Goal: Information Seeking & Learning: Get advice/opinions

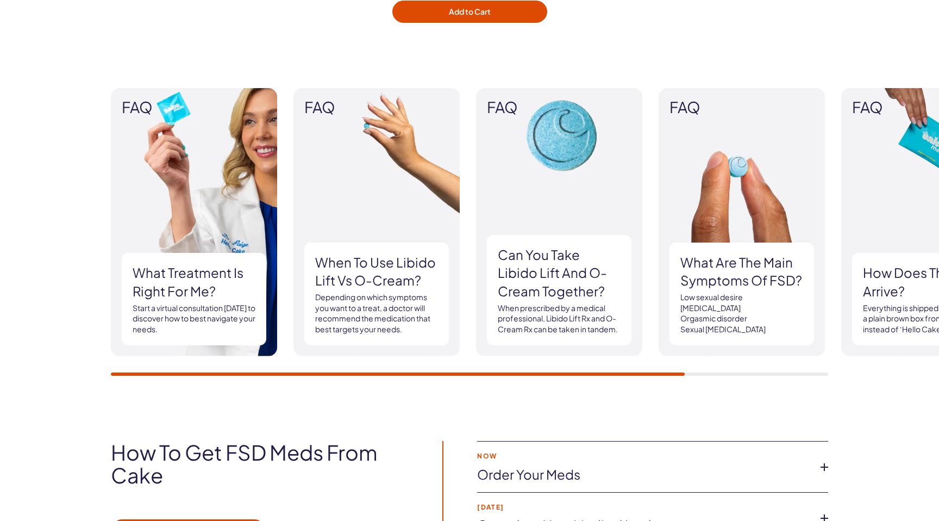
scroll to position [1409, 0]
click at [689, 269] on h3 "What are the main symptoms of FSD?" at bounding box center [742, 271] width 123 height 36
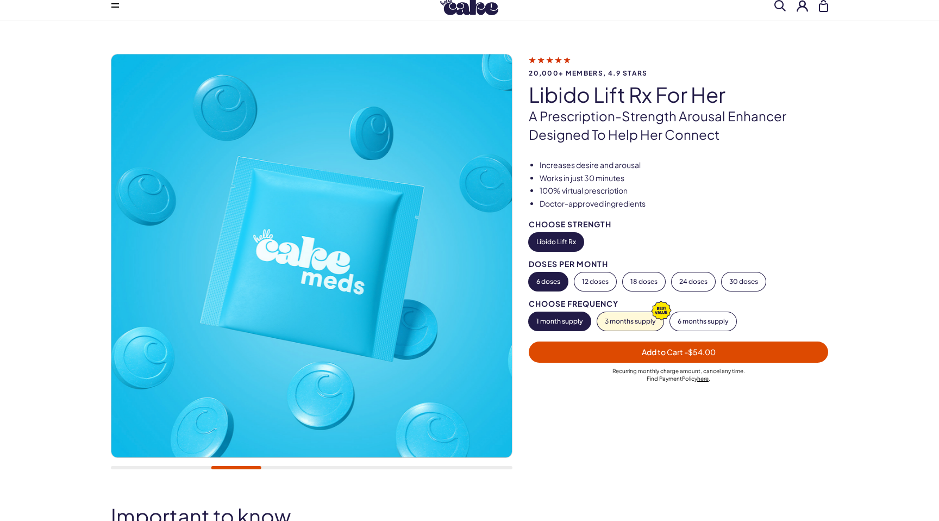
scroll to position [0, 0]
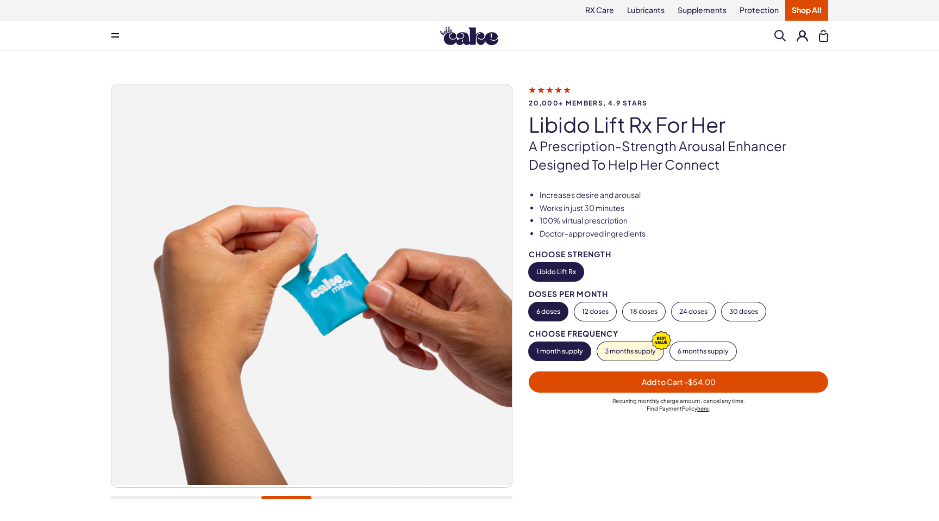
click at [563, 91] on icon at bounding box center [550, 89] width 42 height 11
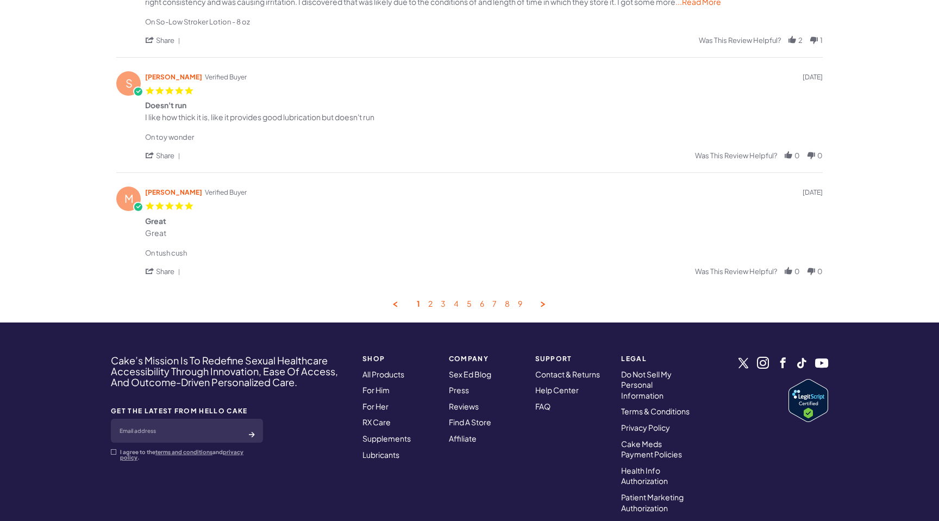
scroll to position [573, 0]
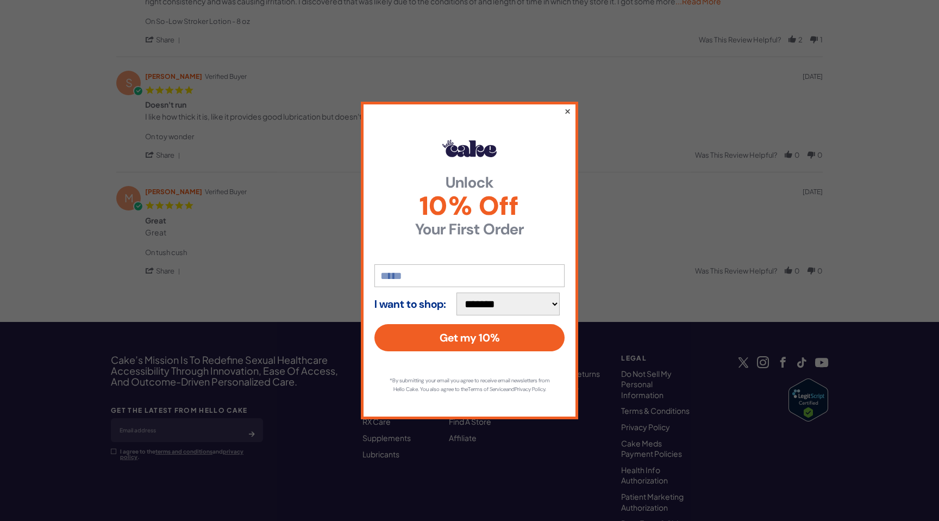
click at [568, 105] on button "×" at bounding box center [567, 110] width 7 height 13
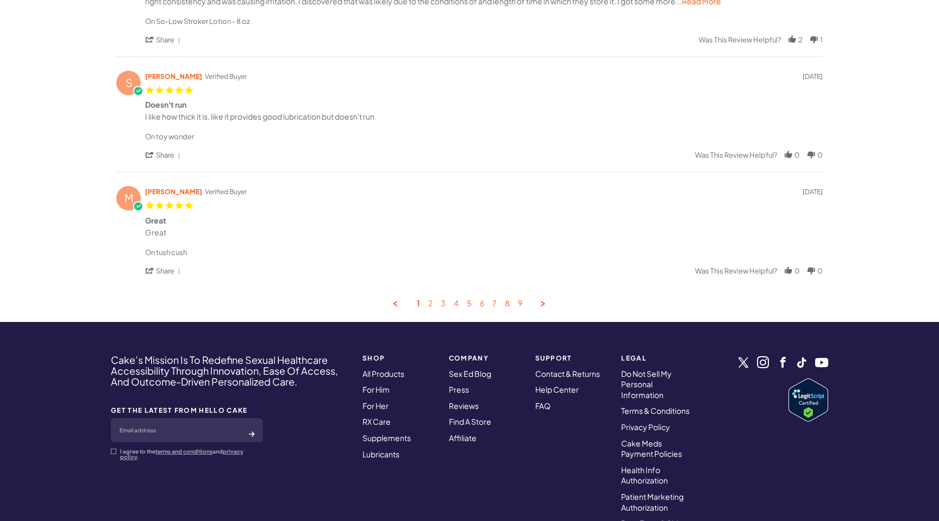
click at [431, 302] on link "2" at bounding box center [430, 303] width 4 height 10
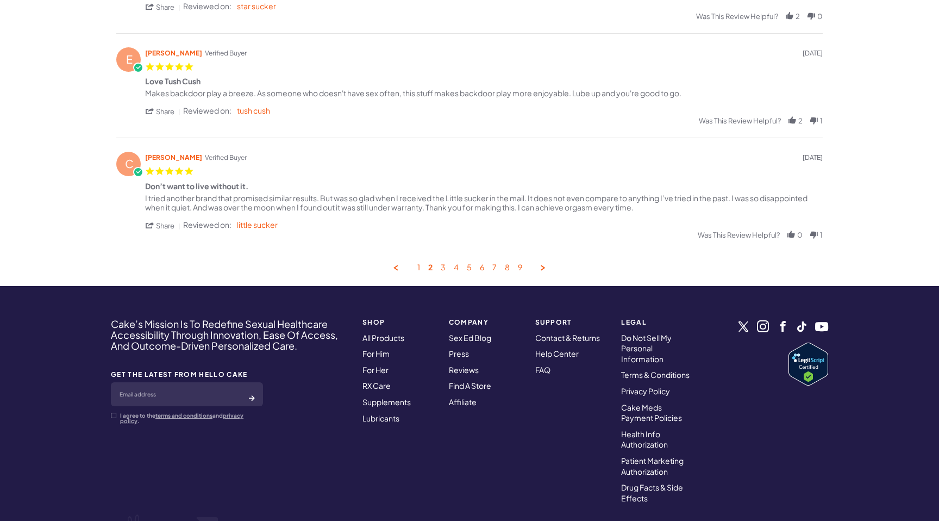
scroll to position [573, 0]
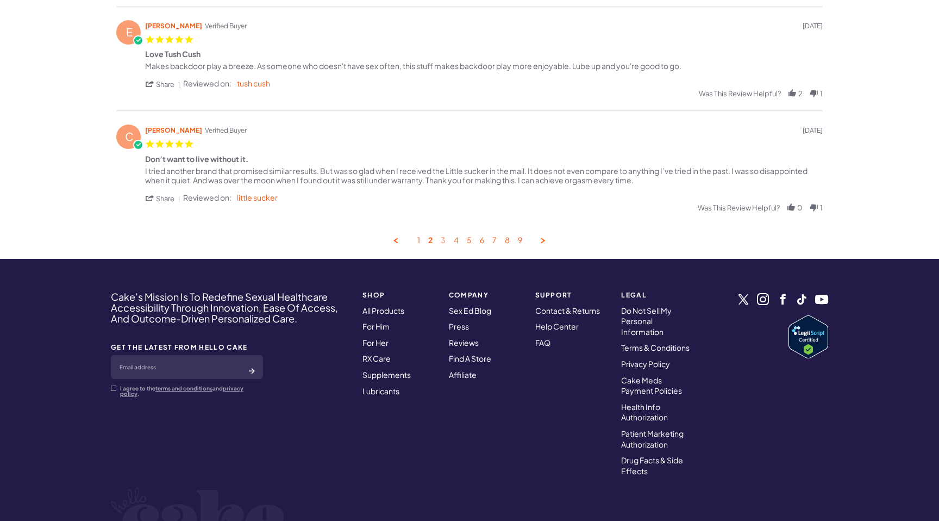
click at [441, 245] on link "3" at bounding box center [443, 240] width 5 height 10
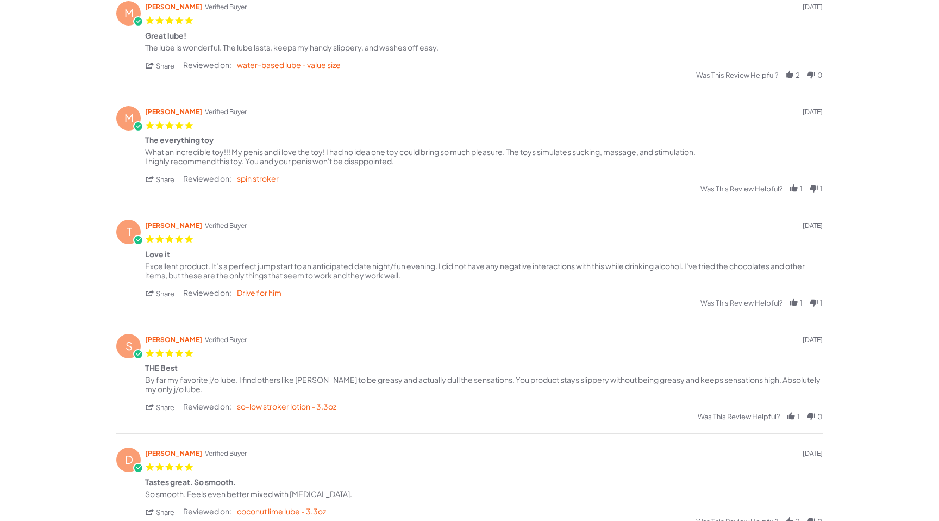
scroll to position [274, 0]
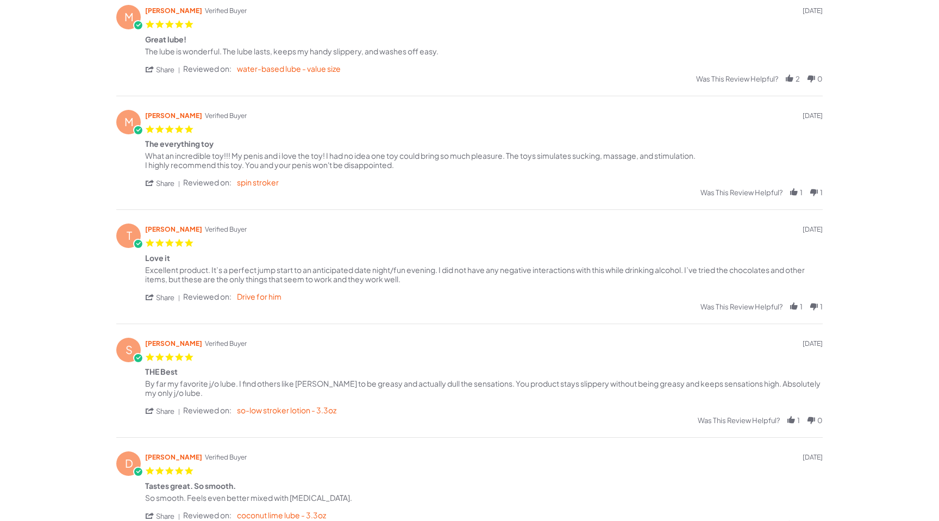
click at [441, 245] on div "T Travis E. Verified Buyer 5.0 star rating 06/05/25" at bounding box center [469, 235] width 707 height 24
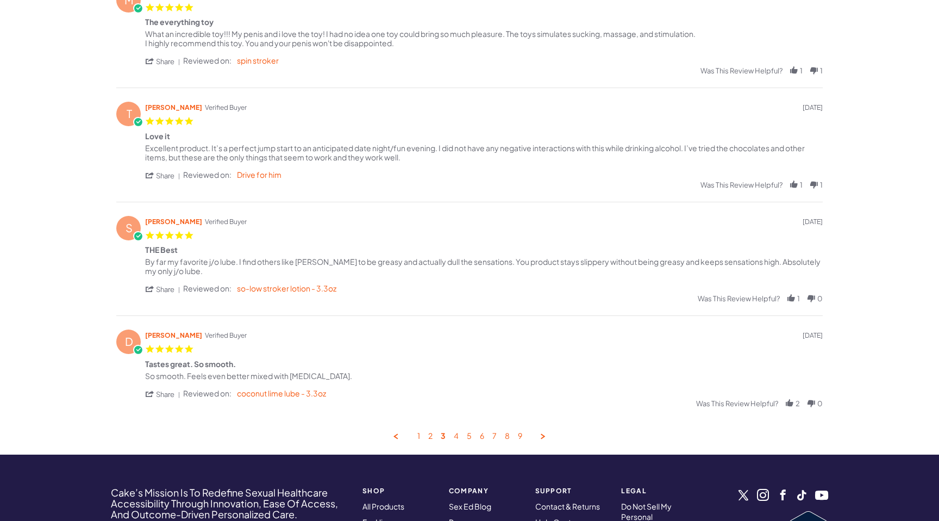
scroll to position [0, 0]
